Goal: Task Accomplishment & Management: Use online tool/utility

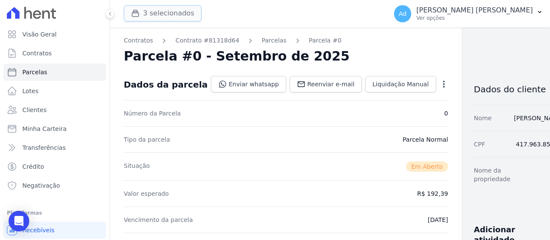
click at [160, 18] on button "3 selecionados" at bounding box center [163, 13] width 78 height 16
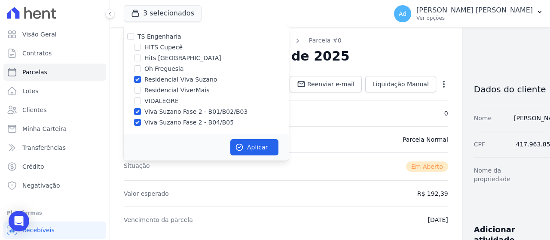
click at [174, 78] on label "Residencial Viva Suzano" at bounding box center [180, 79] width 73 height 9
click at [141, 78] on input "Residencial Viva Suzano" at bounding box center [137, 79] width 7 height 7
checkbox input "false"
click at [168, 113] on label "Viva Suzano Fase 2 - B01/B02/B03" at bounding box center [195, 111] width 103 height 9
click at [141, 113] on input "Viva Suzano Fase 2 - B01/B02/B03" at bounding box center [137, 111] width 7 height 7
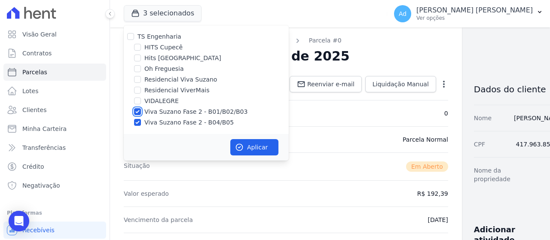
checkbox input "false"
click at [163, 122] on label "Viva Suzano Fase 2 - B04/B05" at bounding box center [188, 122] width 89 height 9
click at [141, 122] on input "Viva Suzano Fase 2 - B04/B05" at bounding box center [137, 122] width 7 height 7
checkbox input "false"
click at [175, 58] on label "Hits [GEOGRAPHIC_DATA]" at bounding box center [182, 58] width 77 height 9
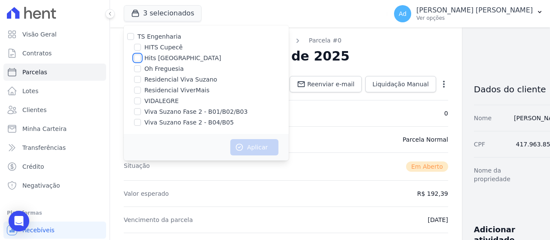
click at [141, 58] on input "Hits [GEOGRAPHIC_DATA]" at bounding box center [137, 58] width 7 height 7
checkbox input "true"
click at [278, 153] on button "Aplicar" at bounding box center [254, 147] width 48 height 16
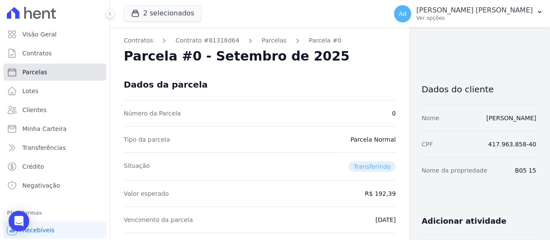
click at [27, 69] on span "Parcelas" at bounding box center [34, 72] width 25 height 9
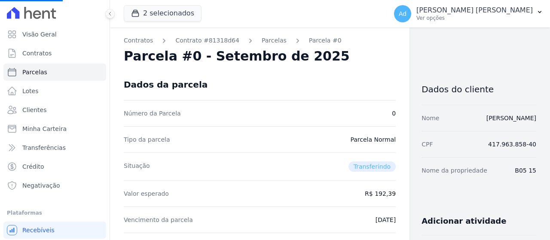
select select
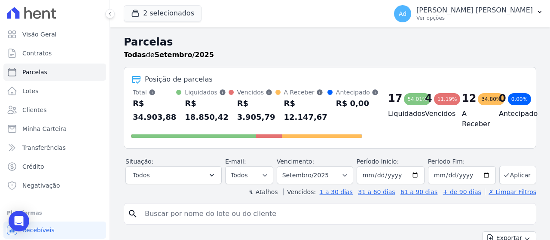
click at [217, 214] on input "search" at bounding box center [336, 213] width 393 height 17
type input "joao"
select select
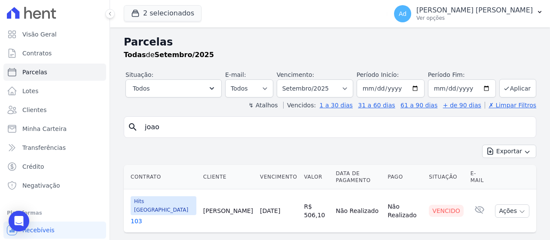
scroll to position [3, 0]
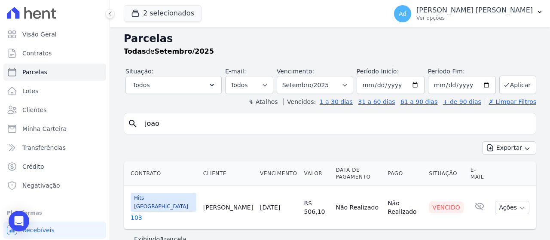
click at [135, 214] on link "103" at bounding box center [164, 218] width 66 height 9
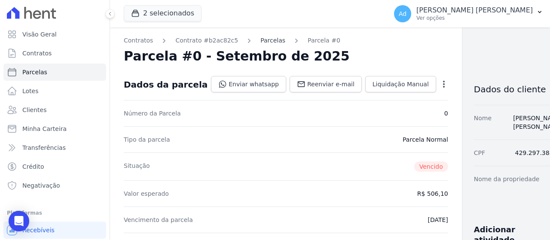
click at [264, 42] on link "Parcelas" at bounding box center [272, 40] width 25 height 9
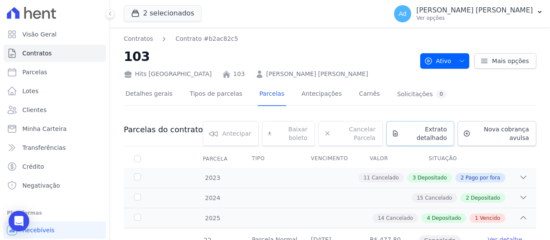
click at [430, 129] on span "Extrato detalhado" at bounding box center [424, 133] width 45 height 17
click at [474, 135] on span "Nova cobrança avulsa" at bounding box center [501, 133] width 55 height 17
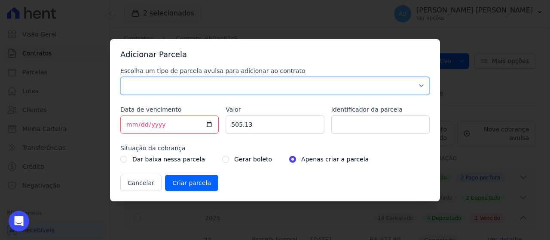
drag, startPoint x: 273, startPoint y: 83, endPoint x: 261, endPoint y: 92, distance: 15.0
click at [273, 83] on select "Parcela Normal Sinal Caução Intercalada Chaves Pré Chaves Pós Chaves Taxas Quit…" at bounding box center [274, 86] width 309 height 18
select select "standard"
click at [120, 77] on select "Parcela Normal Sinal Caução Intercalada Chaves Pré Chaves Pós Chaves Taxas Quit…" at bounding box center [274, 86] width 309 height 18
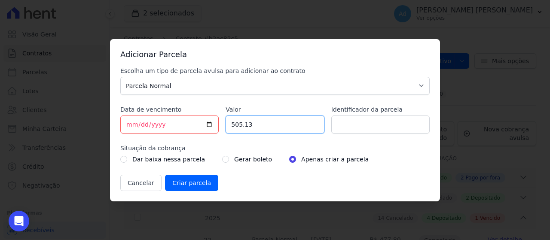
drag, startPoint x: 270, startPoint y: 126, endPoint x: 211, endPoint y: 119, distance: 59.2
click at [211, 119] on div "Escolha um tipo de parcela avulsa para adicionar ao contrato Parcela Normal Sin…" at bounding box center [274, 129] width 309 height 125
click at [259, 128] on input "Valor" at bounding box center [275, 125] width 98 height 18
type input "521.62"
drag, startPoint x: 379, startPoint y: 127, endPoint x: 374, endPoint y: 128, distance: 4.8
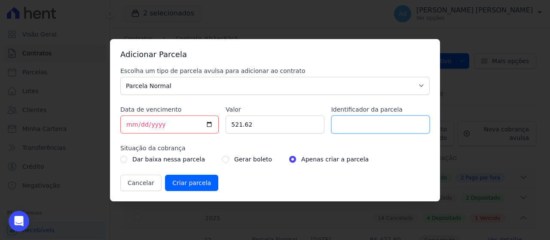
click at [378, 127] on input "Identificador da parcela" at bounding box center [380, 125] width 98 height 18
type input "08/2025"
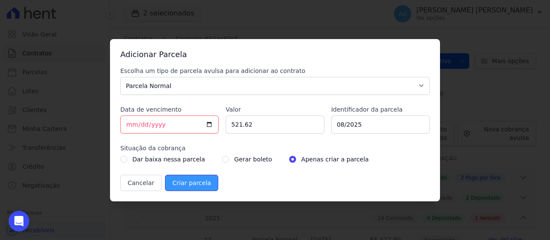
click at [195, 178] on input "Criar parcela" at bounding box center [191, 183] width 53 height 16
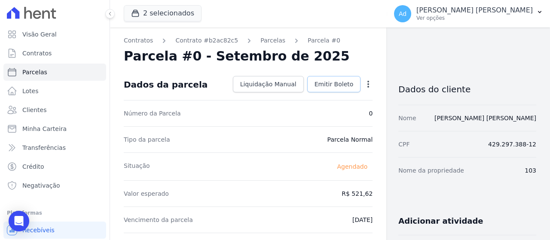
click at [325, 87] on span "Emitir Boleto" at bounding box center [334, 84] width 39 height 9
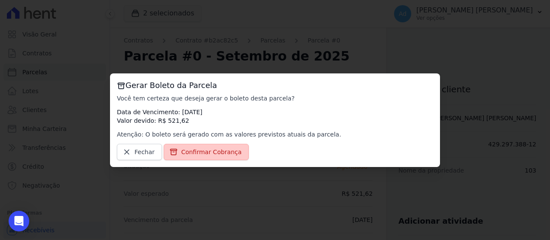
click at [202, 157] on link "Confirmar Cobrança" at bounding box center [207, 152] width 86 height 16
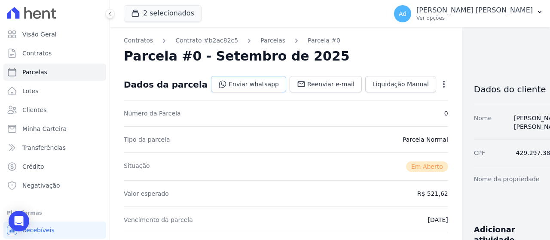
click at [233, 85] on link "Enviar whatsapp" at bounding box center [248, 84] width 75 height 16
